Goal: Transaction & Acquisition: Purchase product/service

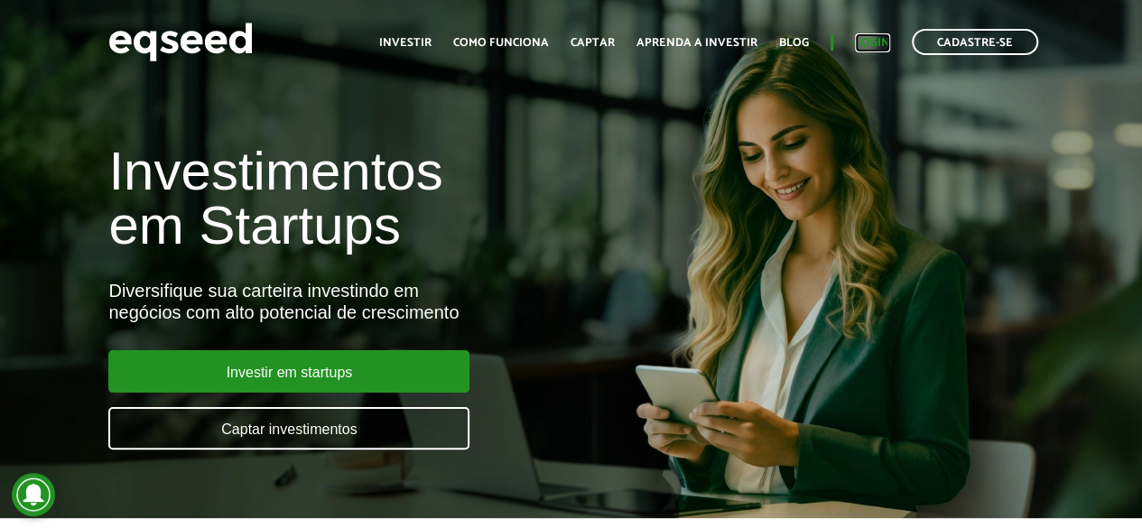
click at [865, 42] on link "Login" at bounding box center [872, 43] width 35 height 12
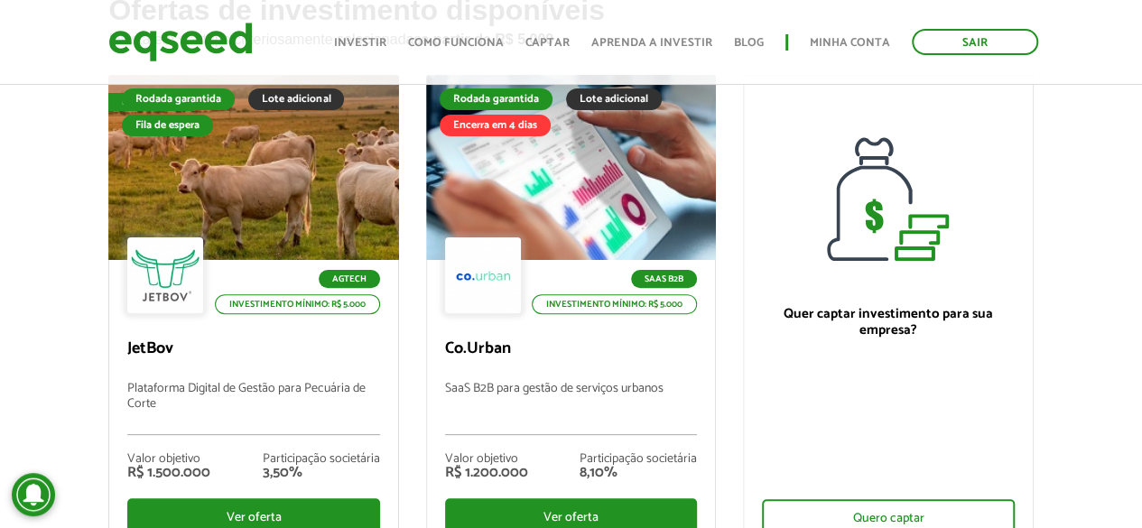
scroll to position [181, 0]
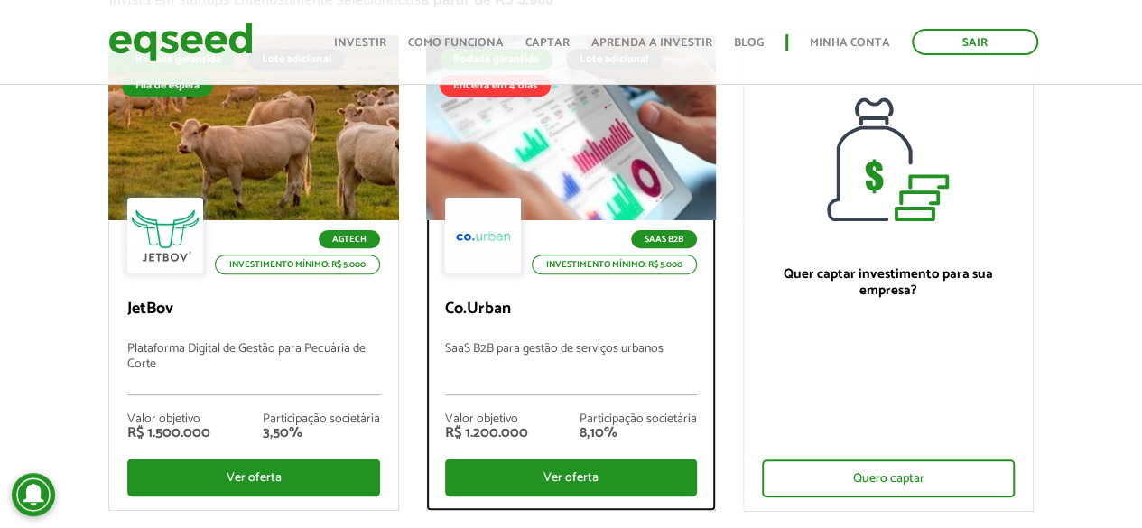
click at [610, 163] on div at bounding box center [571, 128] width 348 height 222
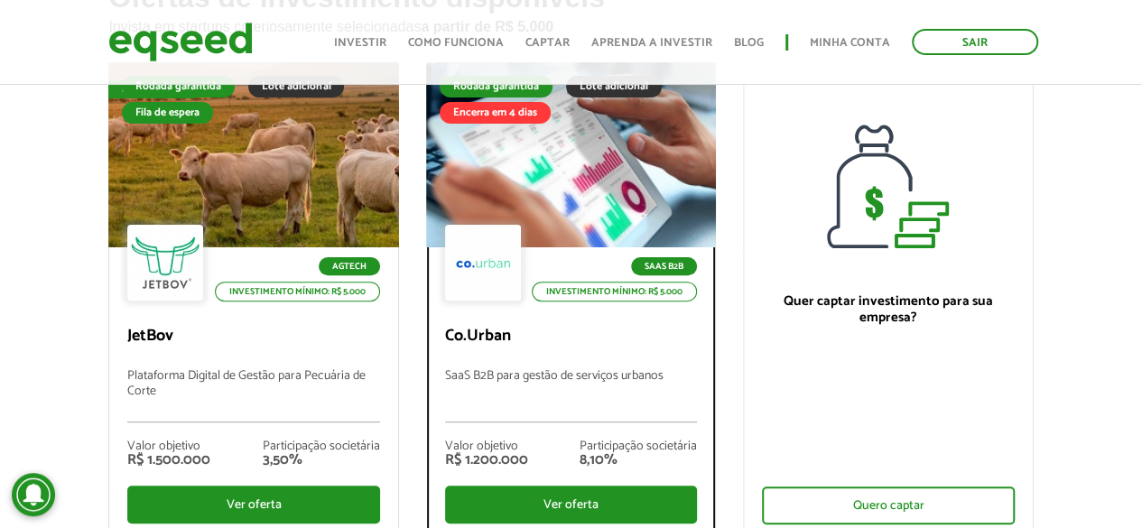
scroll to position [0, 0]
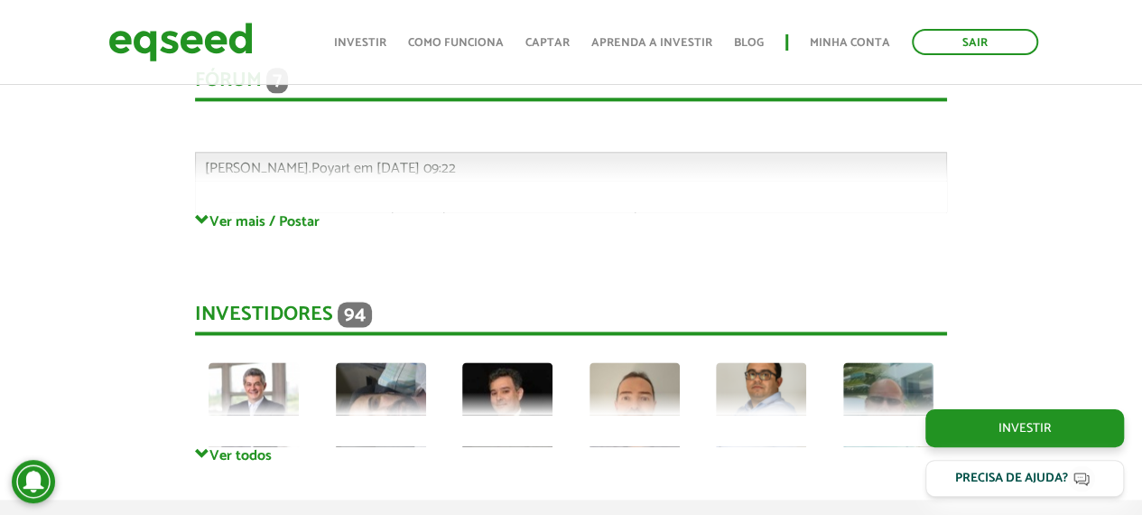
scroll to position [4514, 0]
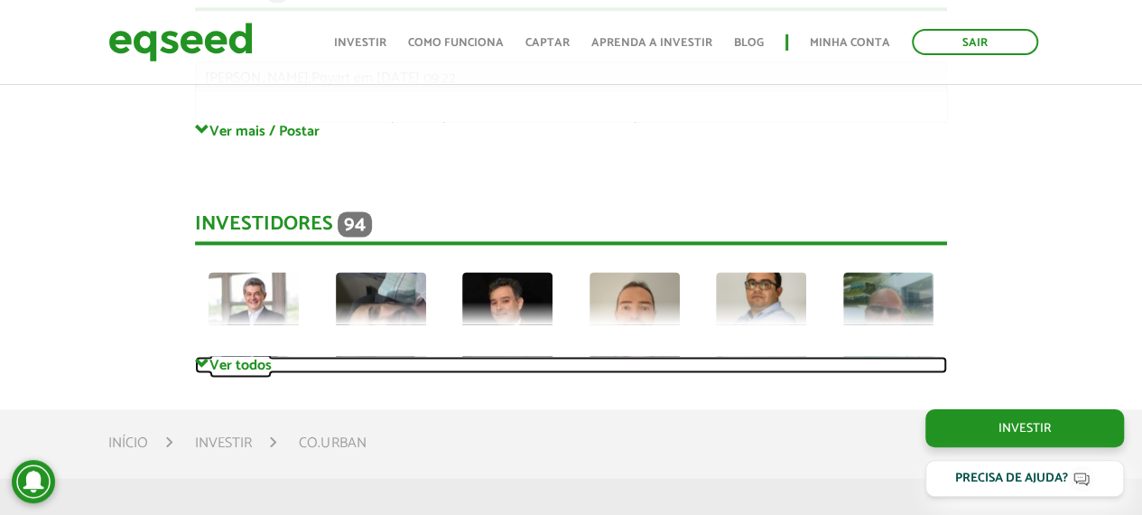
click at [238, 367] on link "Ver todos" at bounding box center [571, 364] width 752 height 17
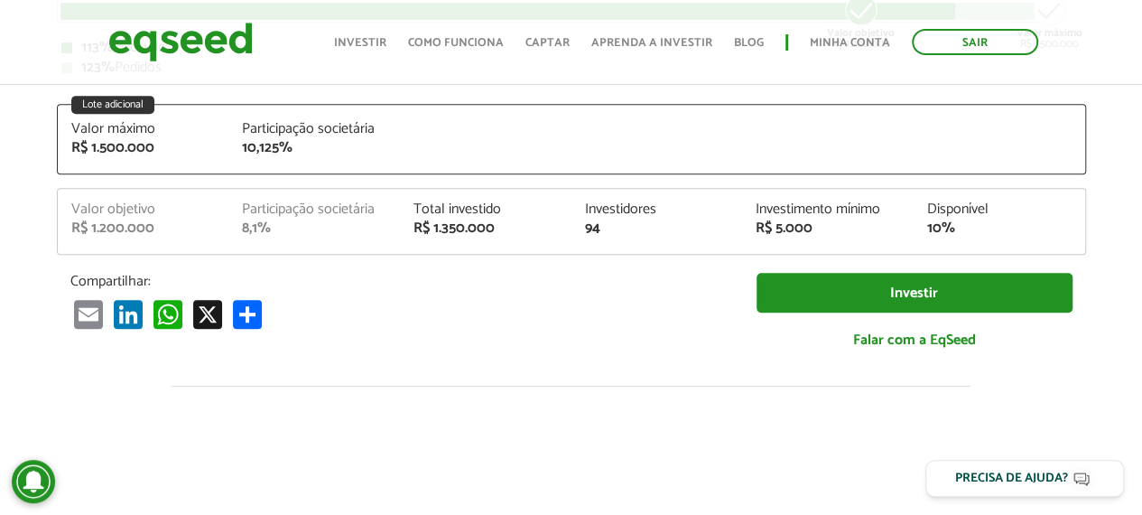
scroll to position [181, 0]
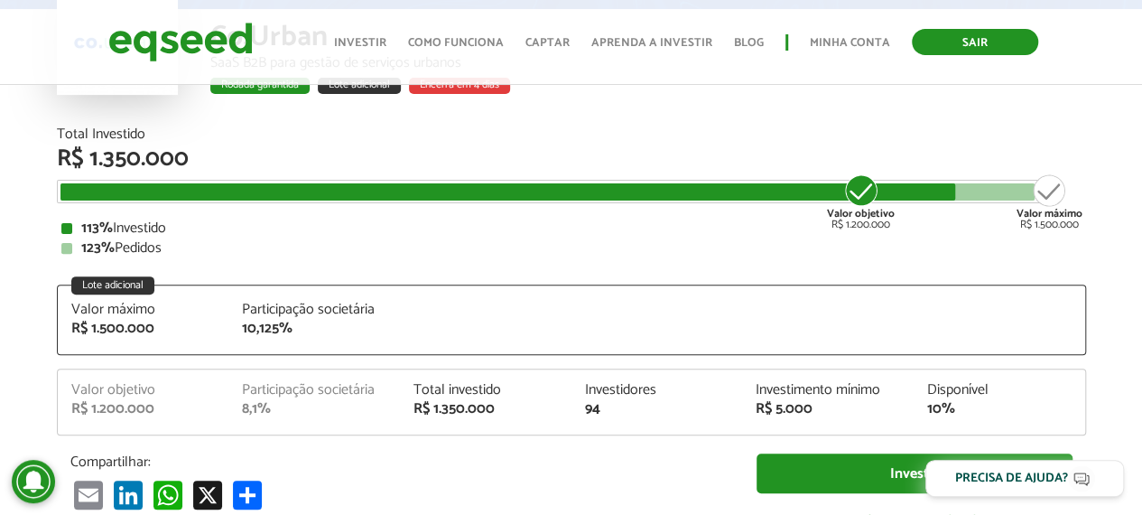
click at [982, 40] on link "Sair" at bounding box center [975, 42] width 126 height 26
